Goal: Information Seeking & Learning: Find specific fact

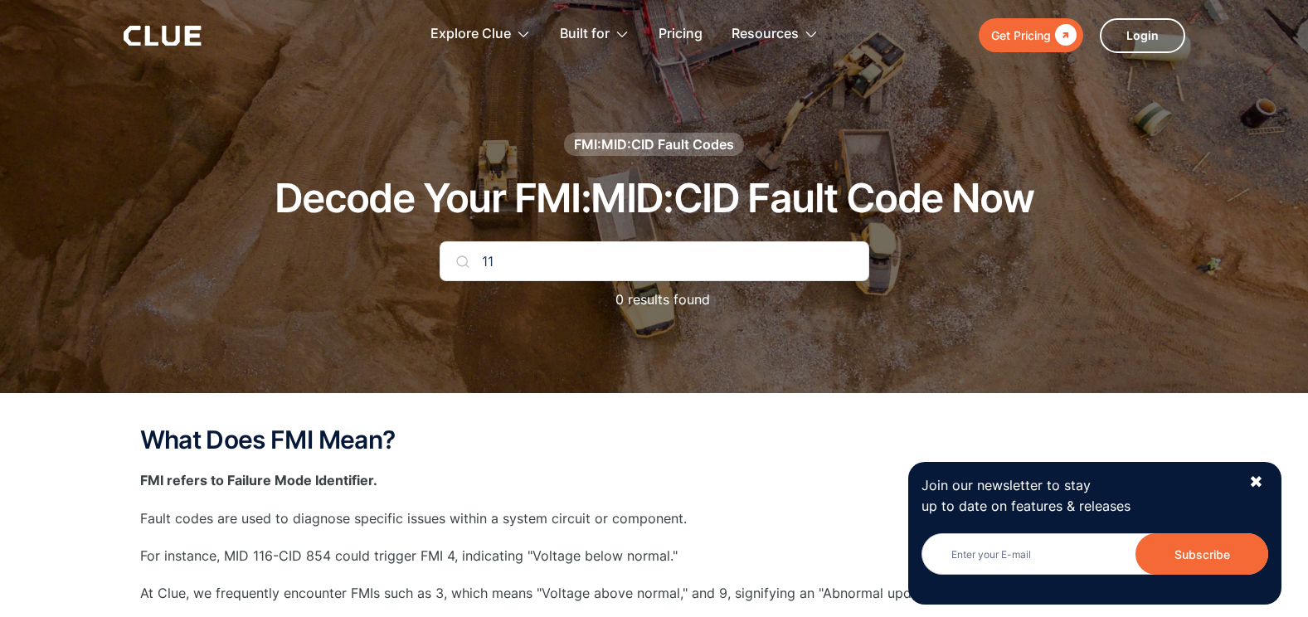
type input "1"
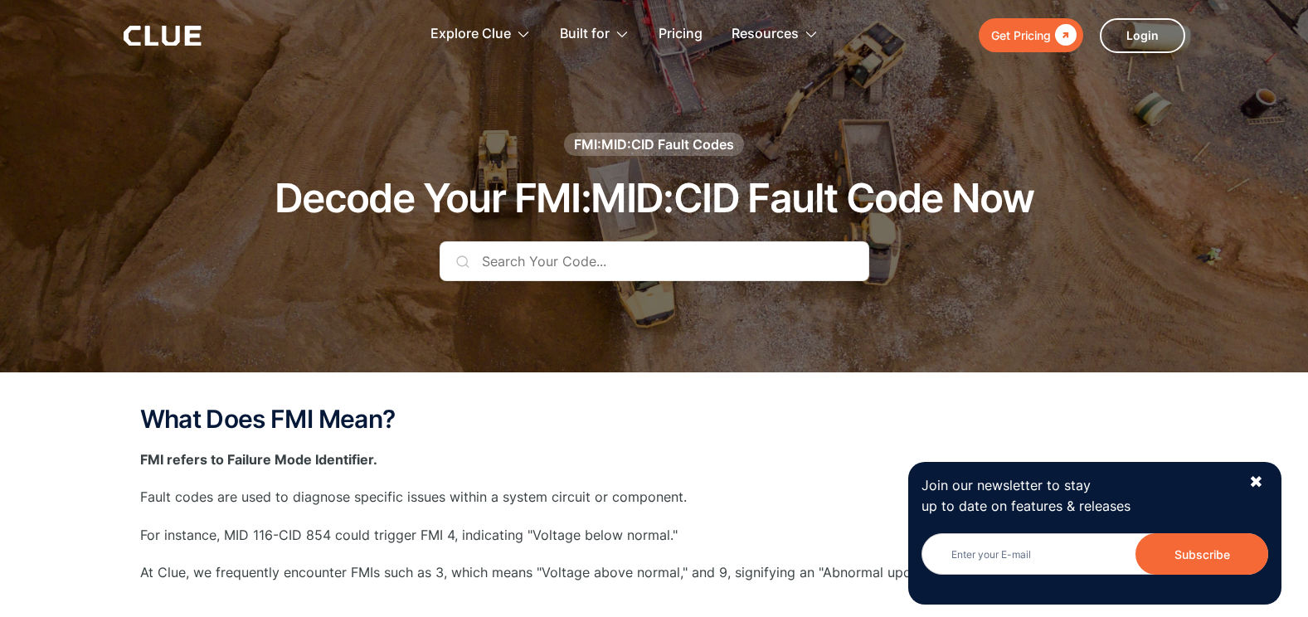
click at [747, 253] on input "text" at bounding box center [655, 261] width 430 height 40
type input "c"
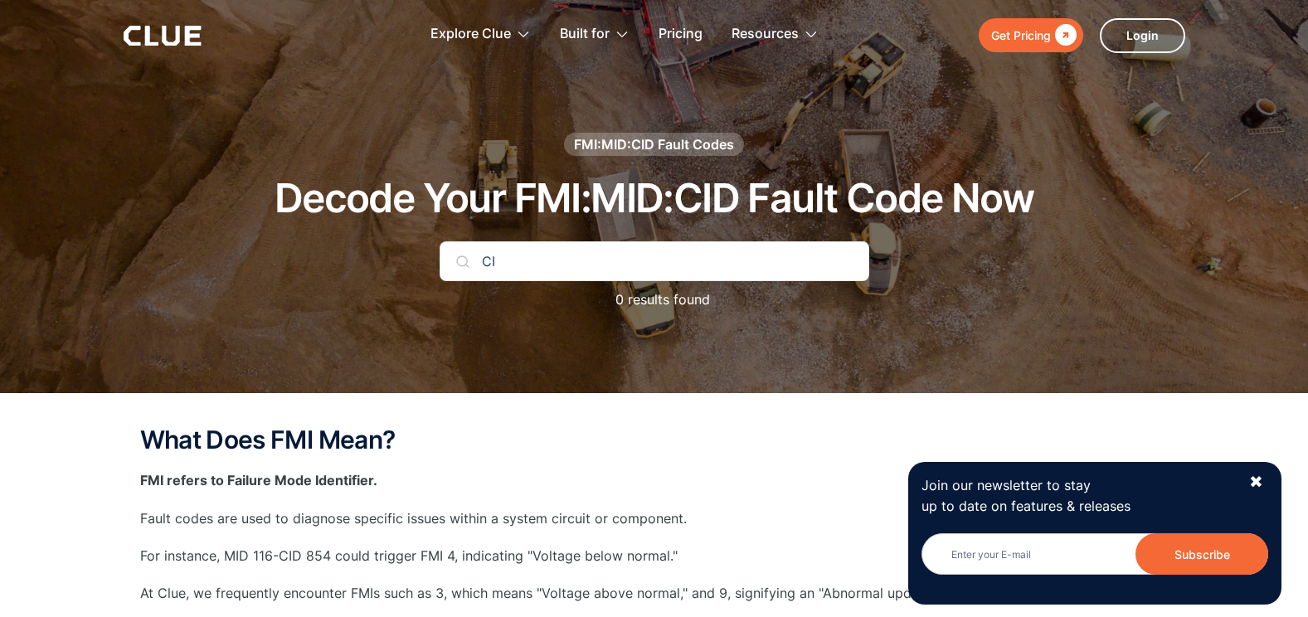
type input "C"
click at [686, 261] on input "11686" at bounding box center [655, 261] width 430 height 40
type input "1168"
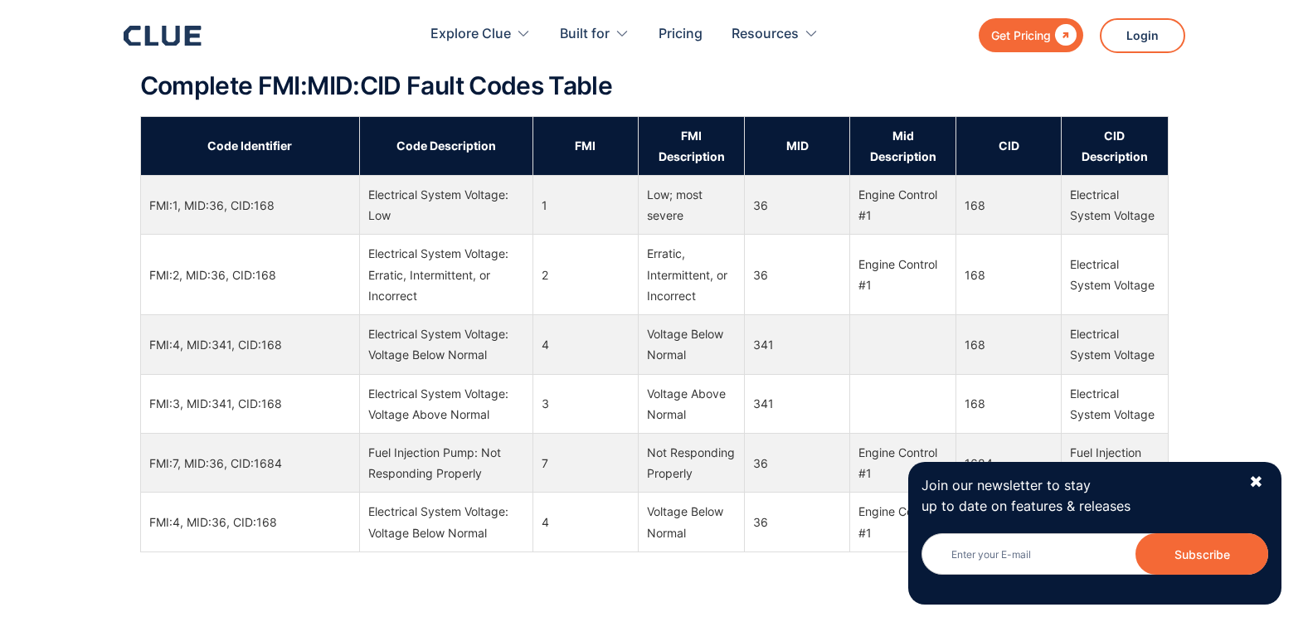
scroll to position [1327, 0]
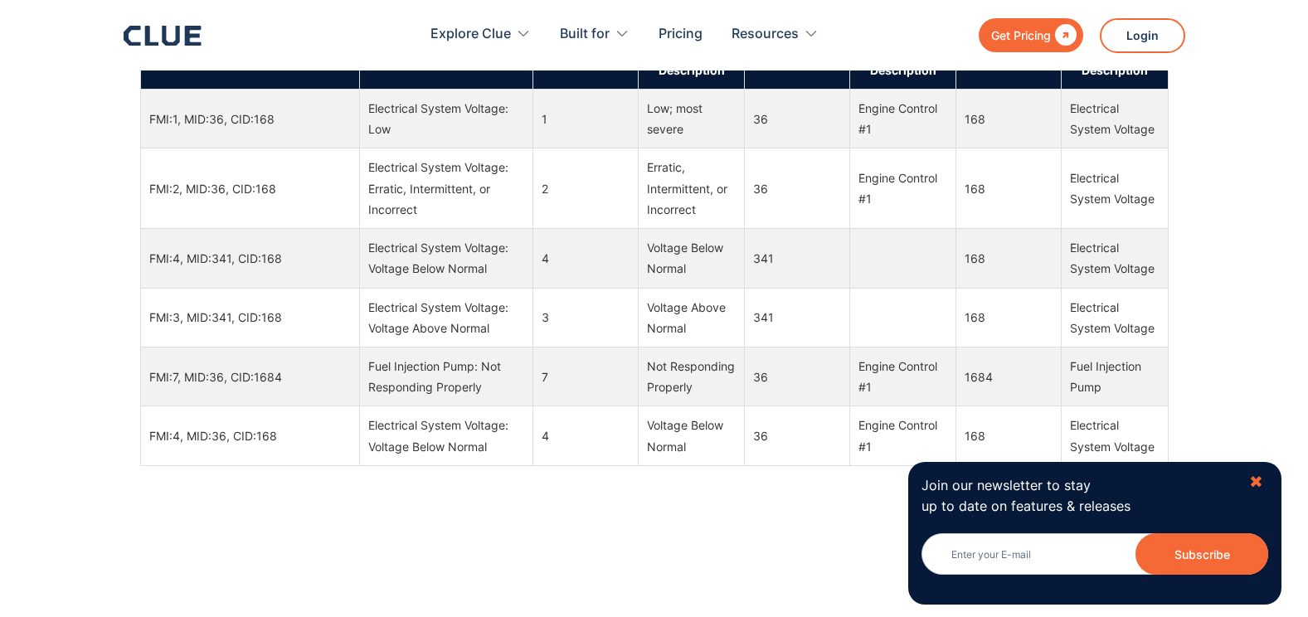
click at [1262, 482] on div "✖" at bounding box center [1256, 482] width 14 height 21
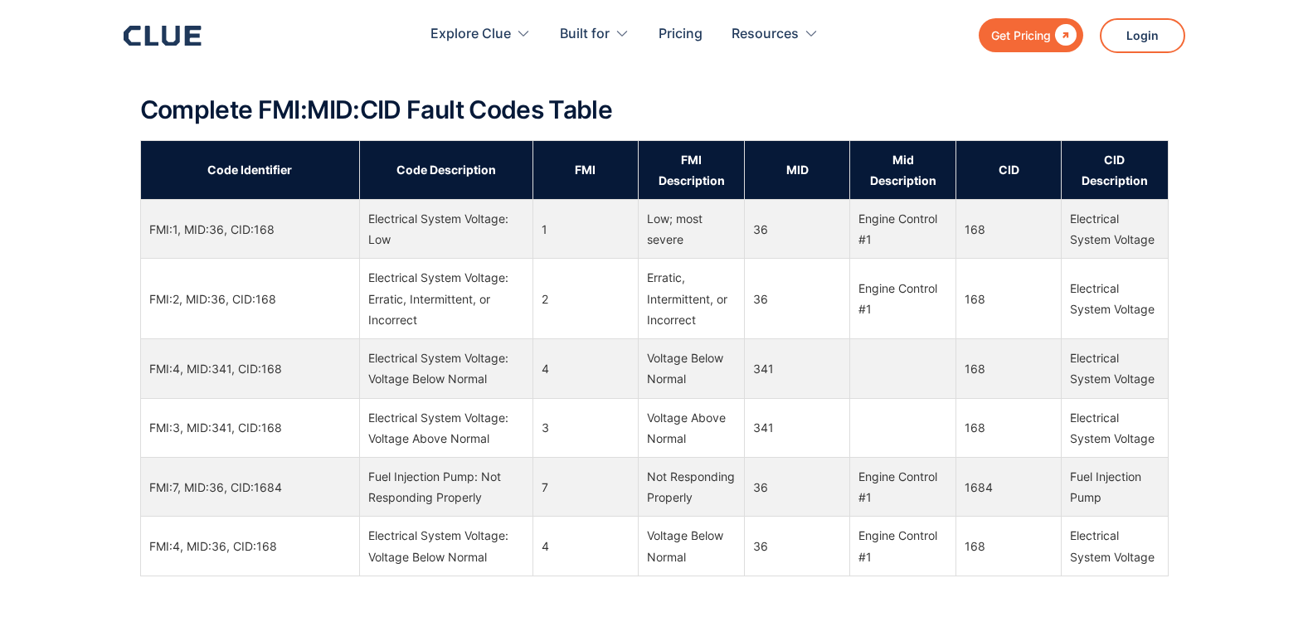
scroll to position [1244, 0]
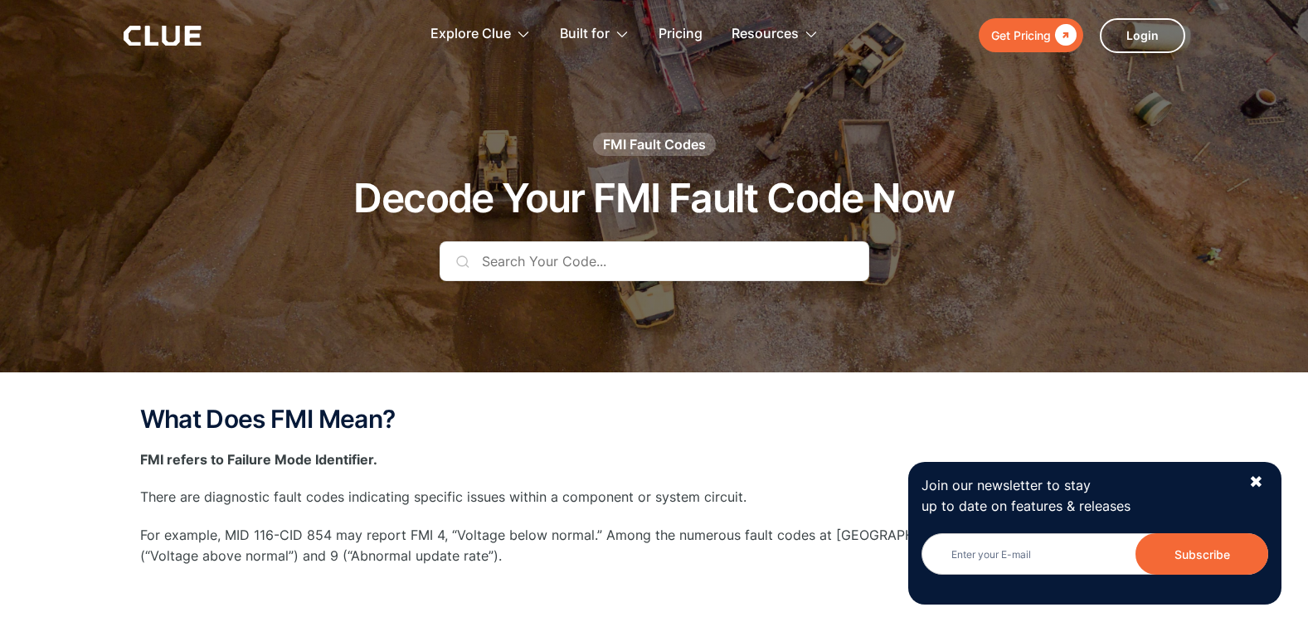
click at [509, 269] on input "text" at bounding box center [655, 261] width 430 height 40
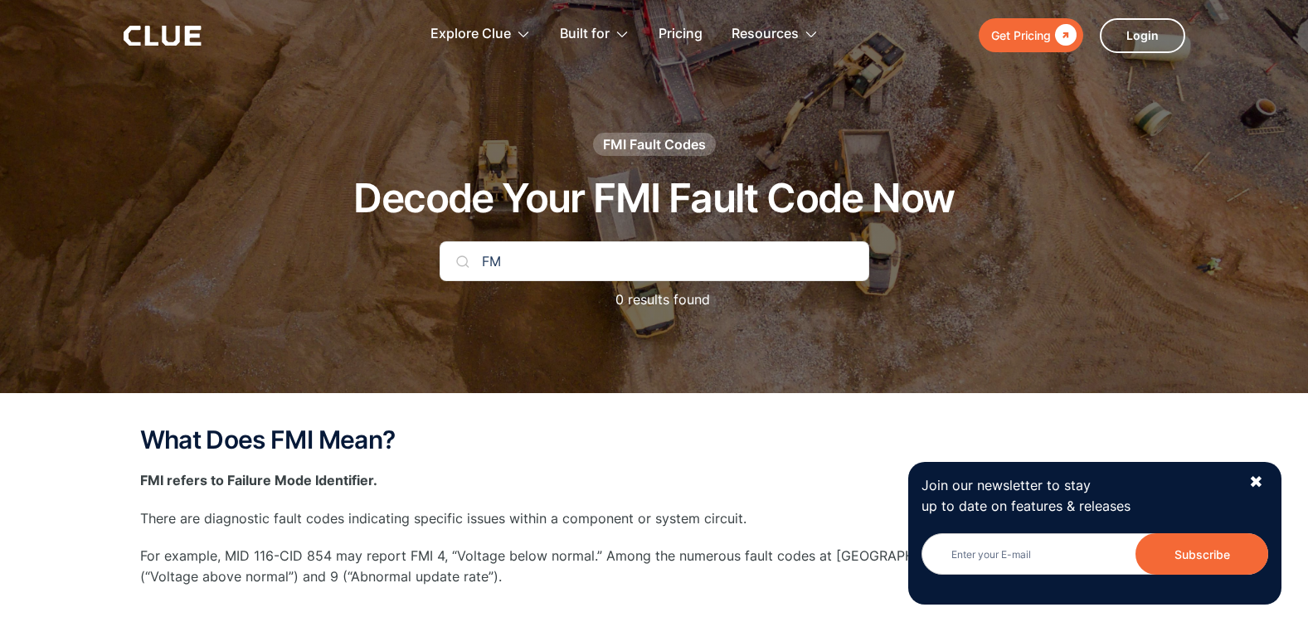
type input "F"
type input "C"
